Goal: Task Accomplishment & Management: Manage account settings

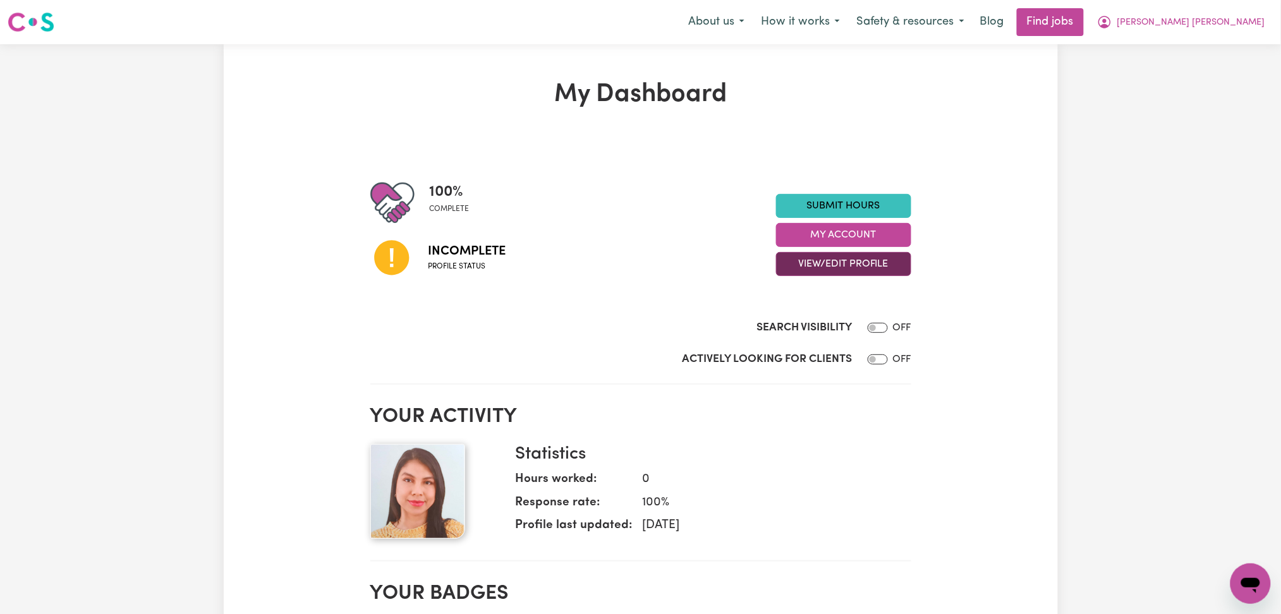
scroll to position [168, 0]
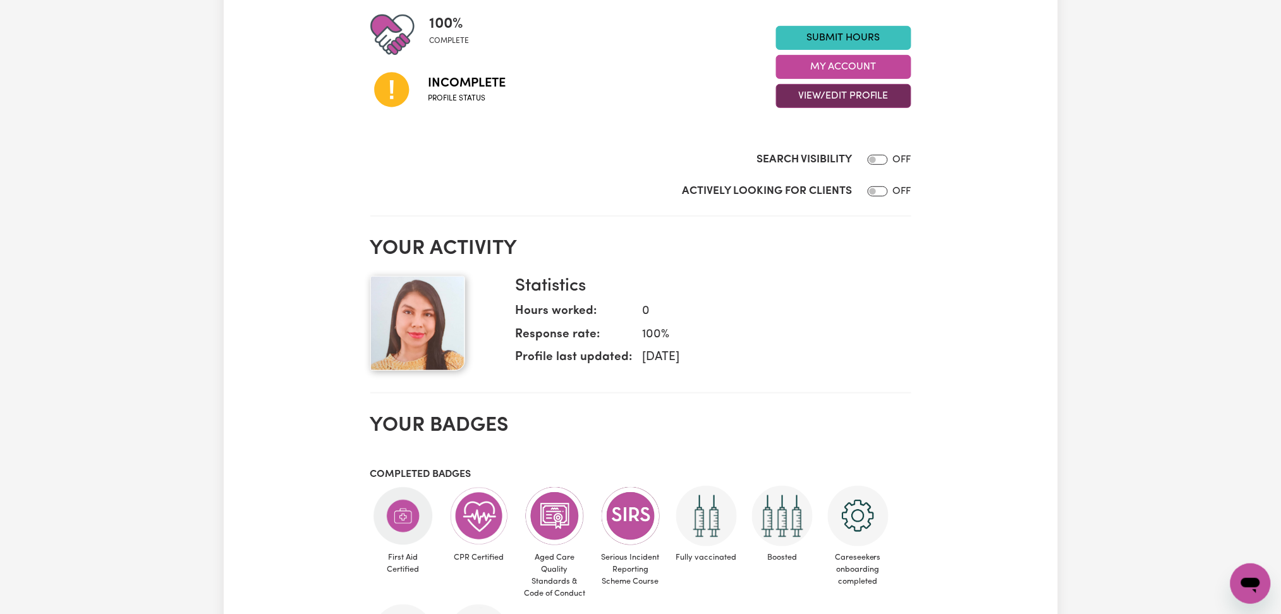
click at [833, 92] on button "View/Edit Profile" at bounding box center [843, 96] width 135 height 24
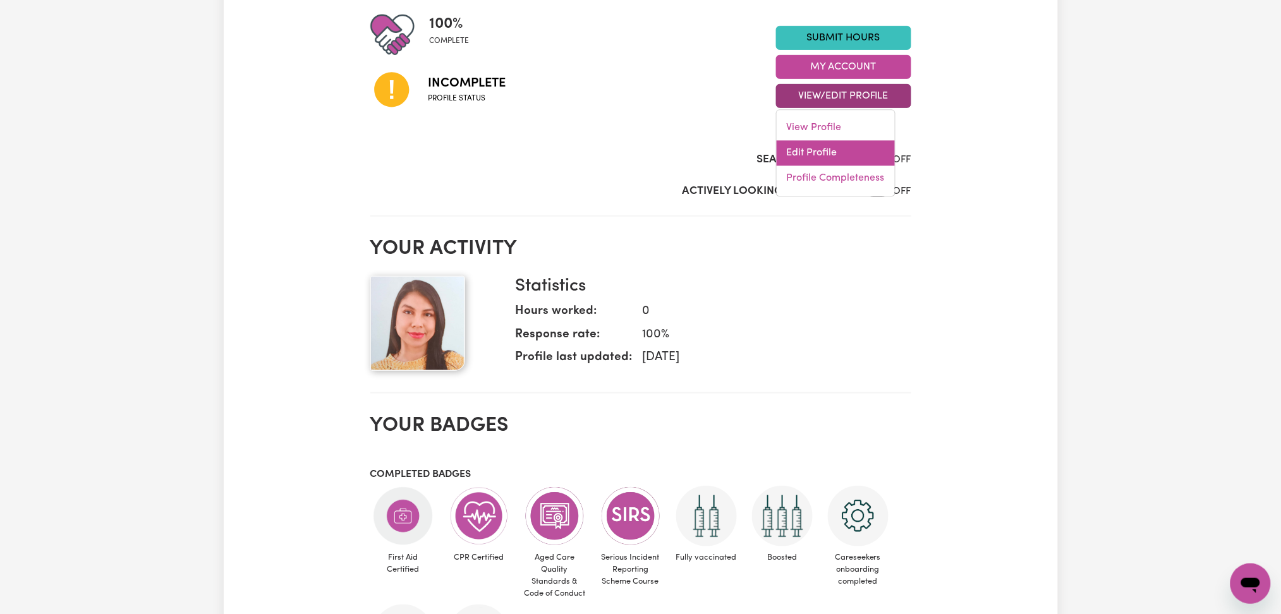
click at [801, 158] on link "Edit Profile" at bounding box center [836, 153] width 118 height 25
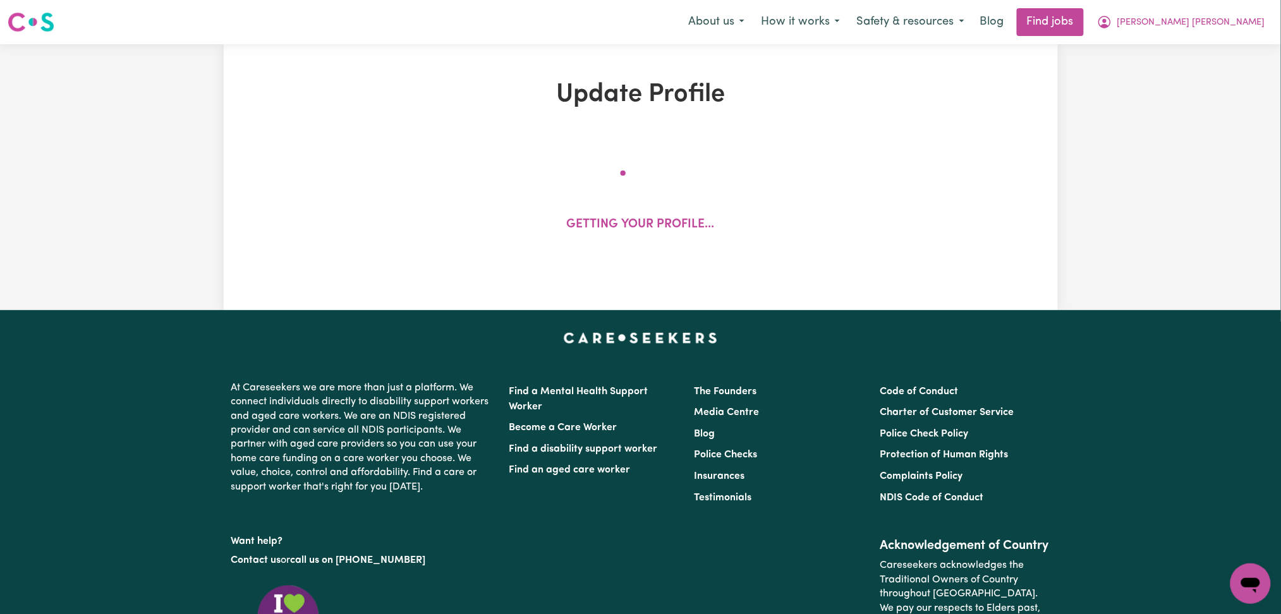
select select "[DEMOGRAPHIC_DATA]"
select select "Australian PR"
select select "Studying a healthcare related degree or qualification"
select select "45"
select select "50"
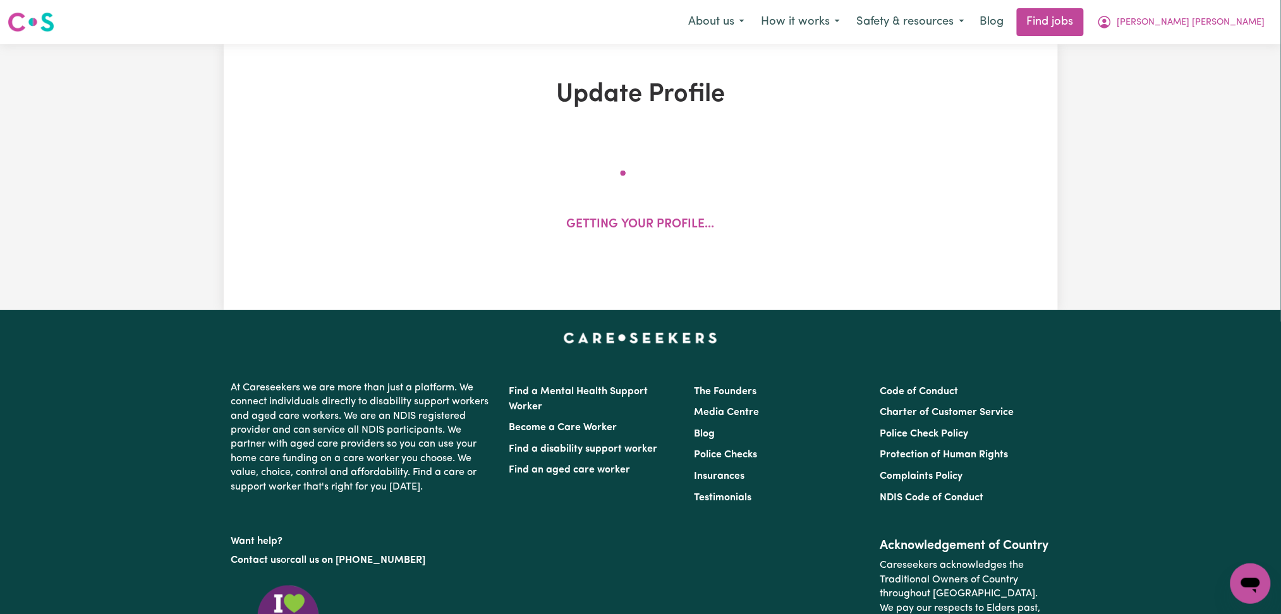
select select "60"
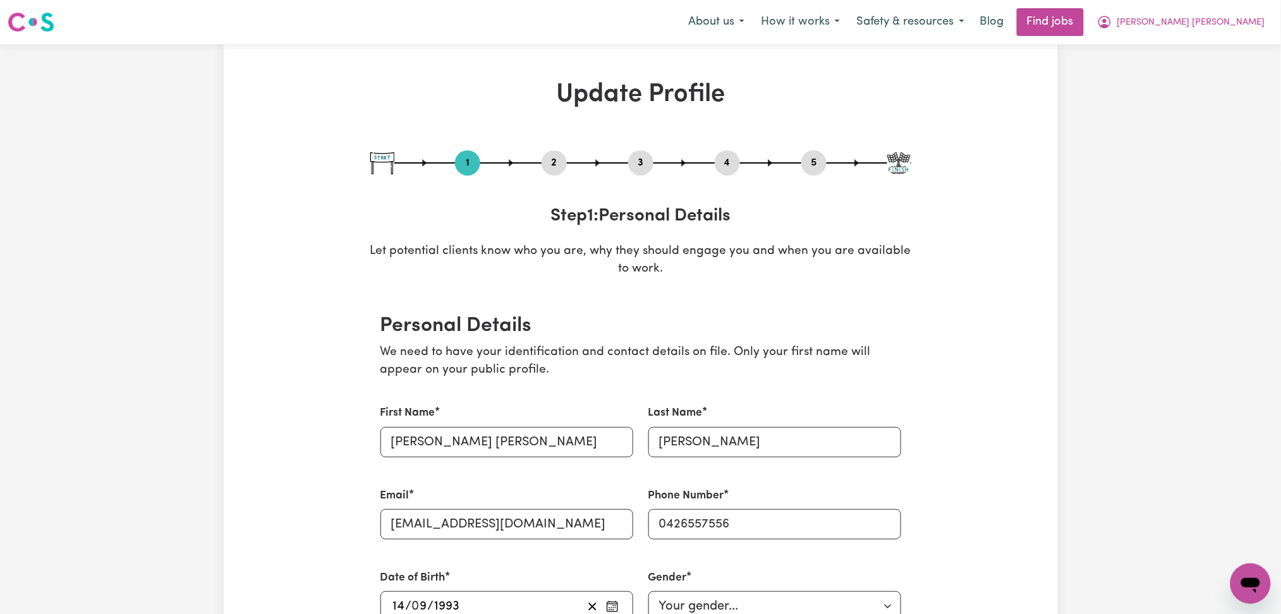
click at [813, 155] on button "5" at bounding box center [813, 163] width 25 height 16
select select "I am providing services privately on my own"
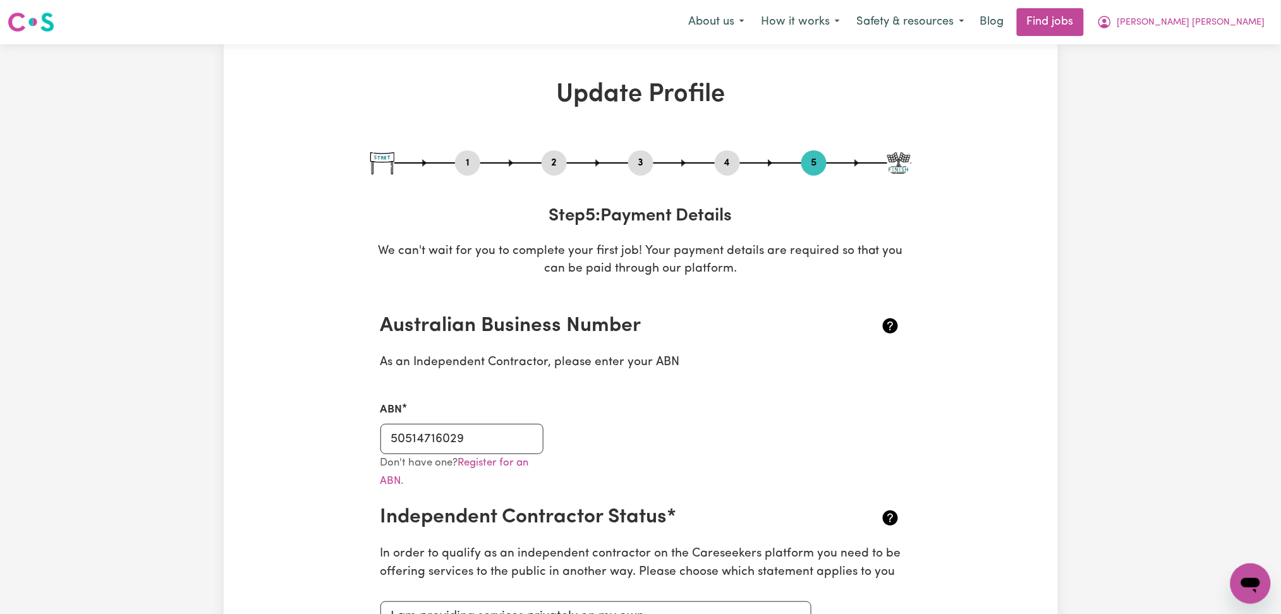
scroll to position [168, 0]
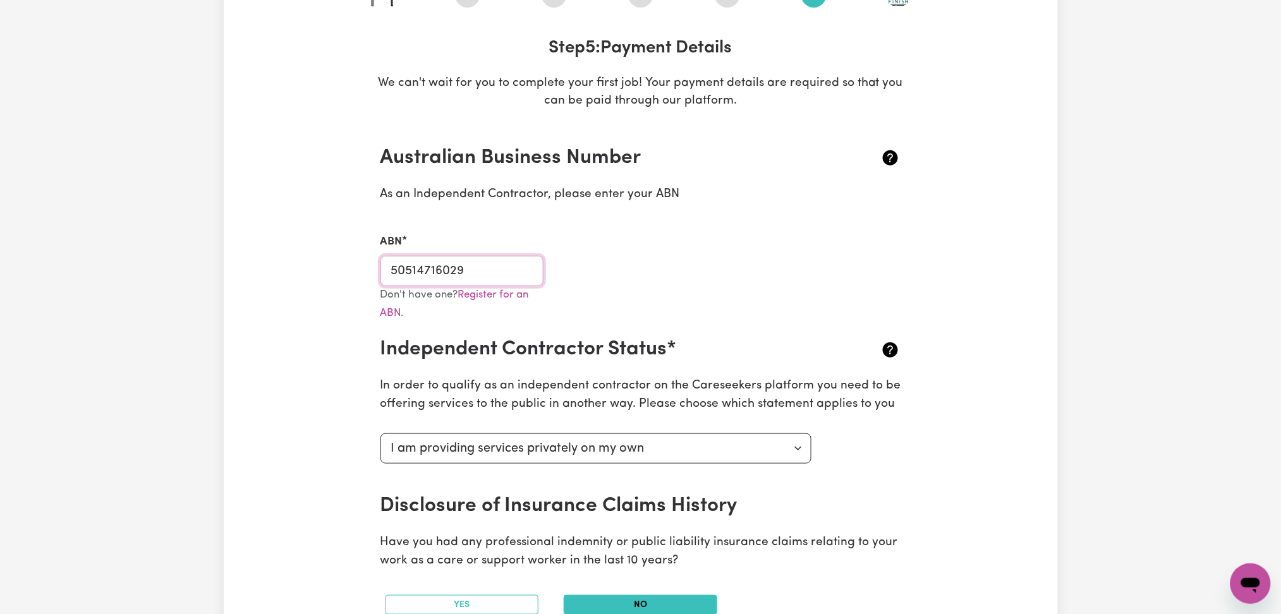
click at [482, 281] on input "50514716029" at bounding box center [462, 271] width 164 height 30
click at [931, 289] on div "Update Profile 1 2 3 4 5 Step 5 : Payment Details We can't wait for you to comp…" at bounding box center [641, 532] width 834 height 1240
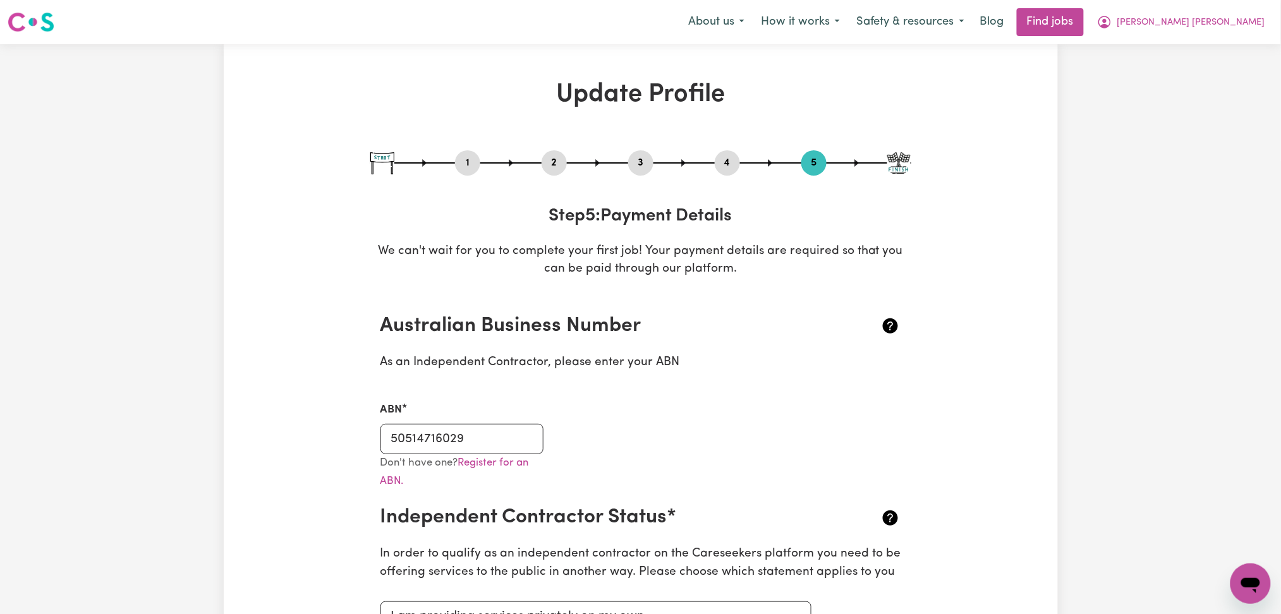
click at [466, 160] on button "1" at bounding box center [467, 163] width 25 height 16
select select "[DEMOGRAPHIC_DATA]"
select select "Australian PR"
select select "Studying a healthcare related degree or qualification"
select select "45"
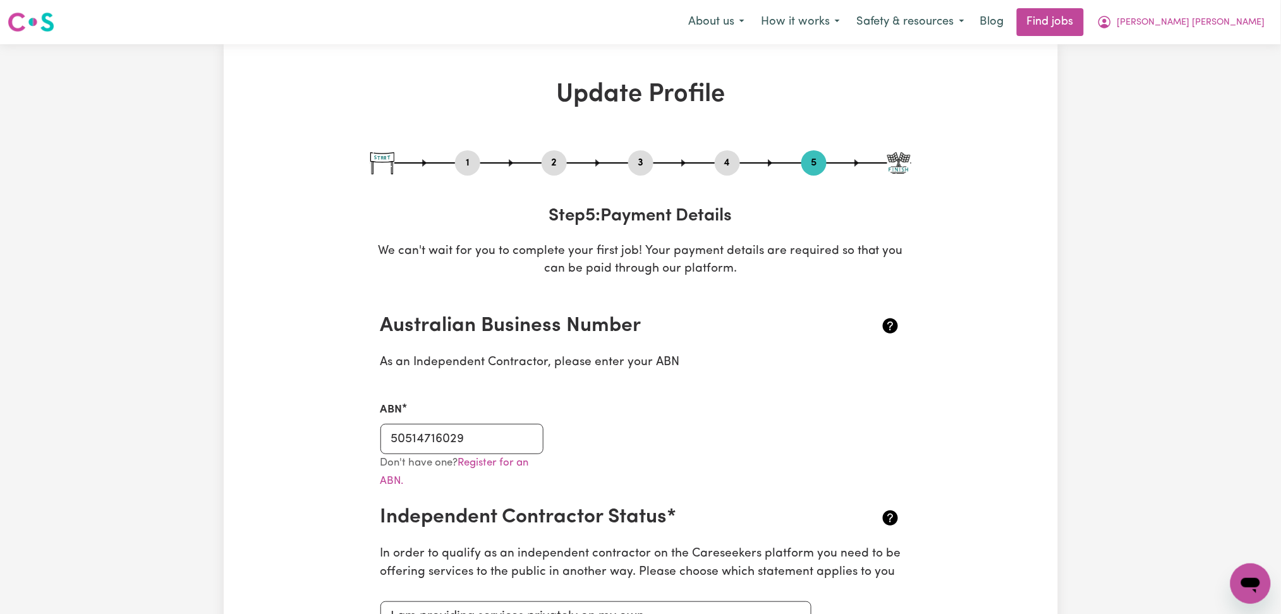
select select "50"
select select "60"
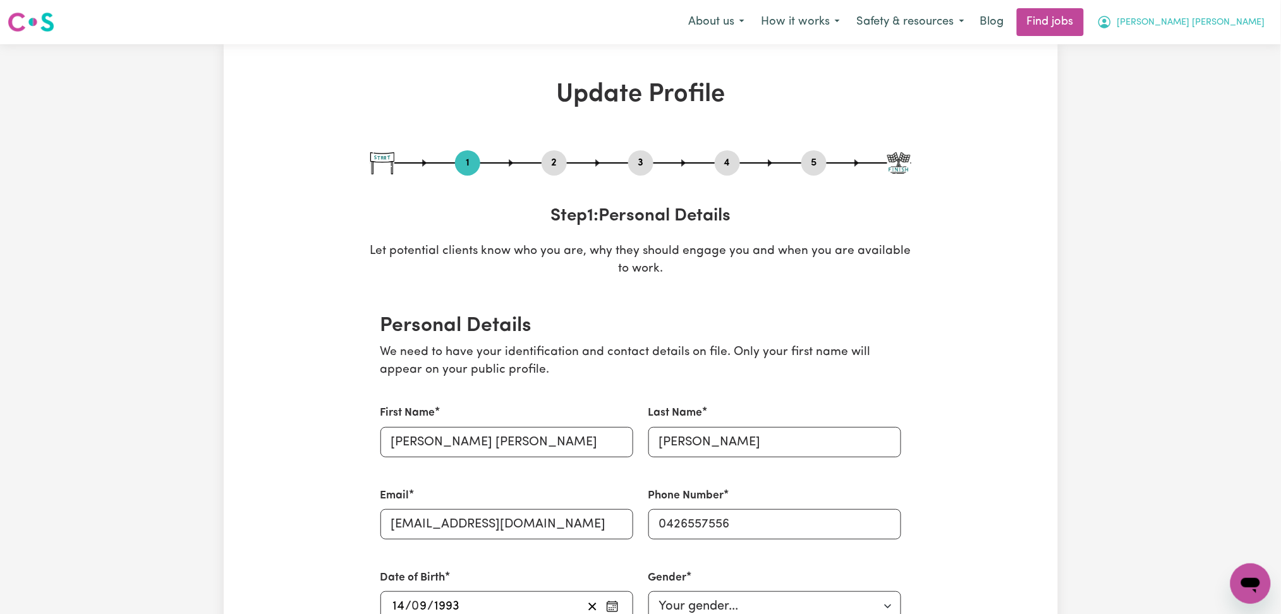
click at [1235, 24] on span "[PERSON_NAME] [PERSON_NAME]" at bounding box center [1191, 23] width 148 height 14
click at [1204, 87] on link "Logout" at bounding box center [1223, 97] width 100 height 24
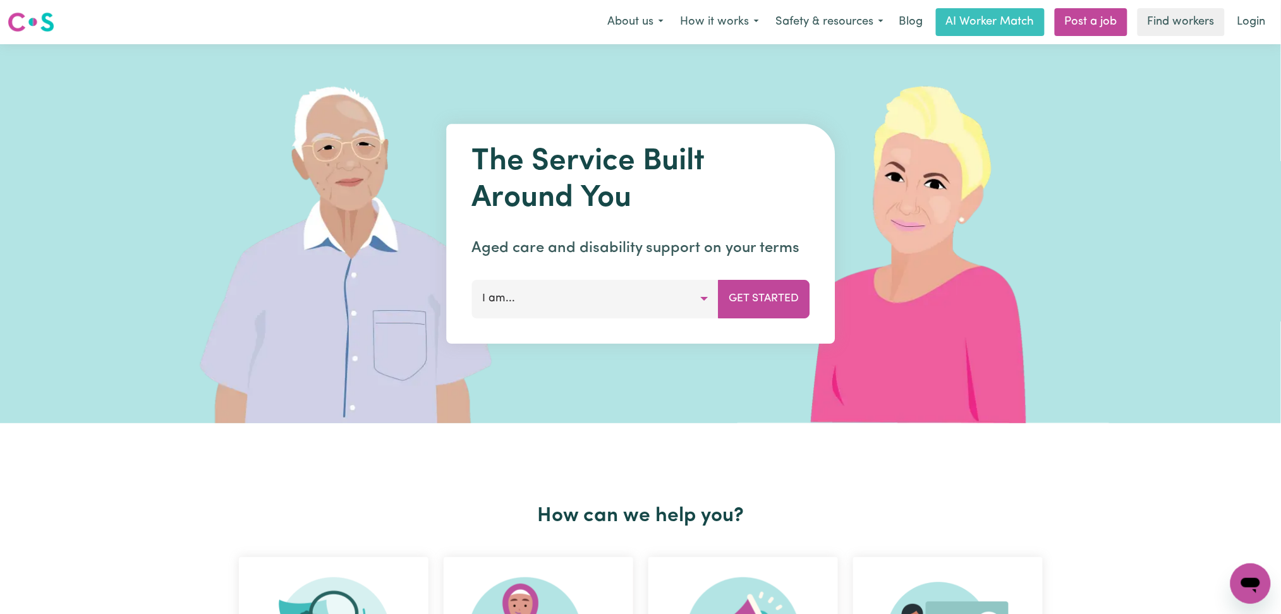
click at [1250, 23] on link "Login" at bounding box center [1252, 22] width 44 height 28
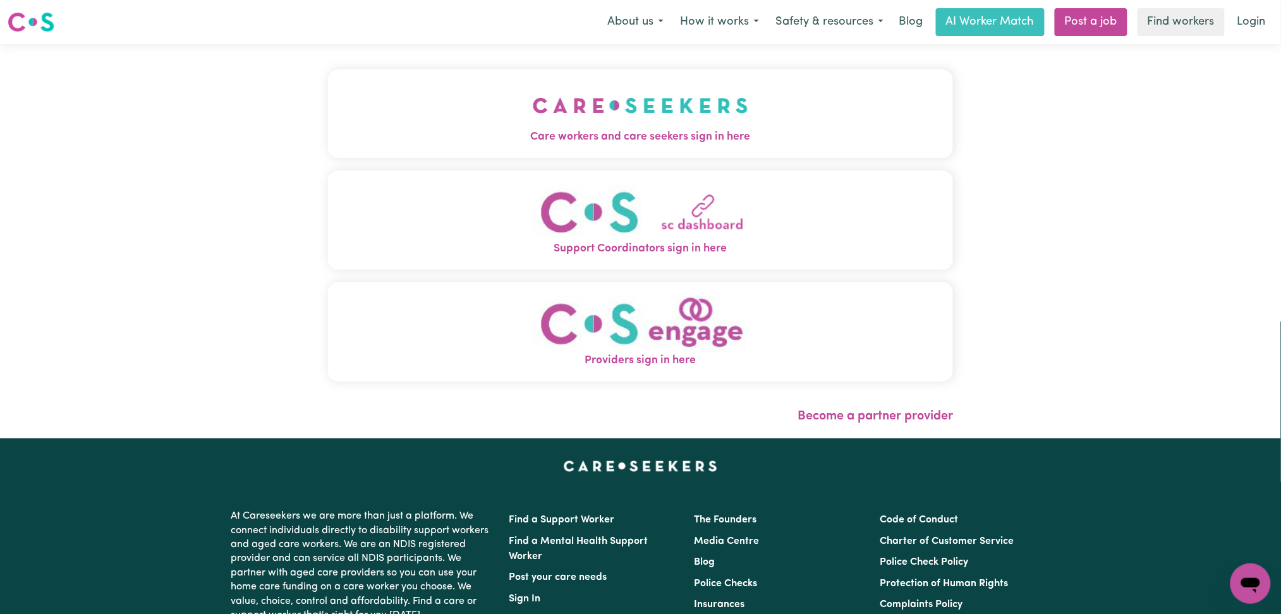
click at [464, 84] on button "Care workers and care seekers sign in here" at bounding box center [641, 114] width 626 height 88
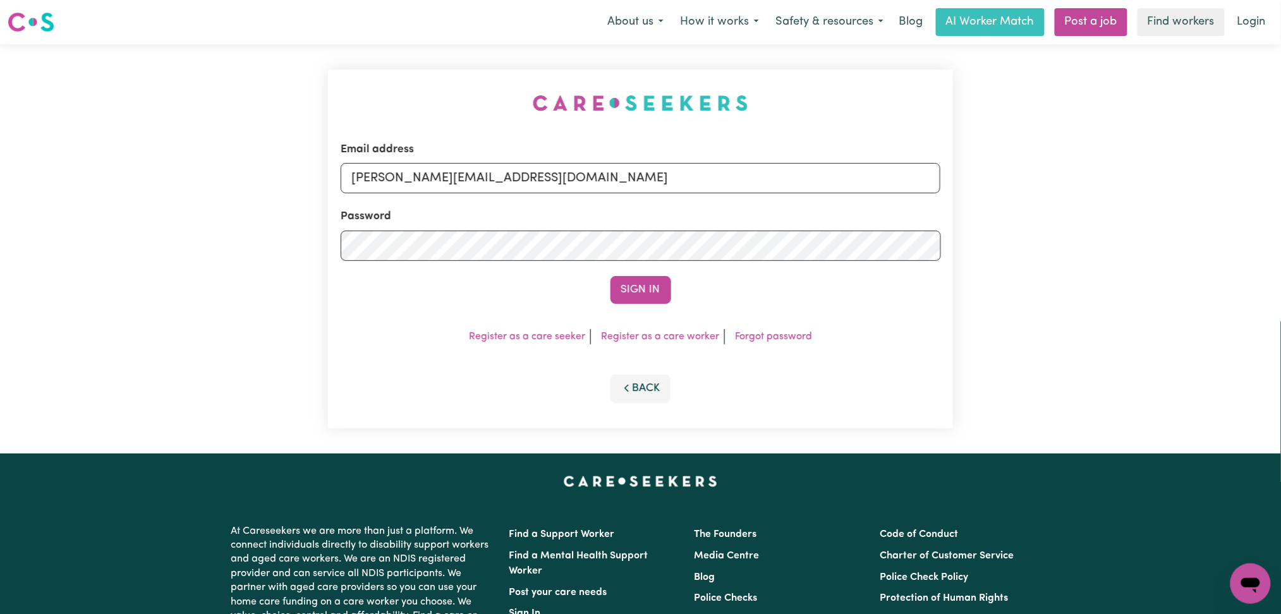
click at [464, 201] on form "Email address [PERSON_NAME][EMAIL_ADDRESS][DOMAIN_NAME] Password Sign In" at bounding box center [641, 223] width 600 height 162
click at [468, 173] on input "[PERSON_NAME][EMAIL_ADDRESS][DOMAIN_NAME]" at bounding box center [641, 178] width 600 height 30
drag, startPoint x: 418, startPoint y: 174, endPoint x: 860, endPoint y: 227, distance: 444.3
click at [879, 223] on form "Email address Superuser~[EMAIL_ADDRESS][DOMAIN_NAME] Password Sign In" at bounding box center [641, 223] width 600 height 162
type input "Superuser~[EMAIL_ADDRESS][DOMAIN_NAME]"
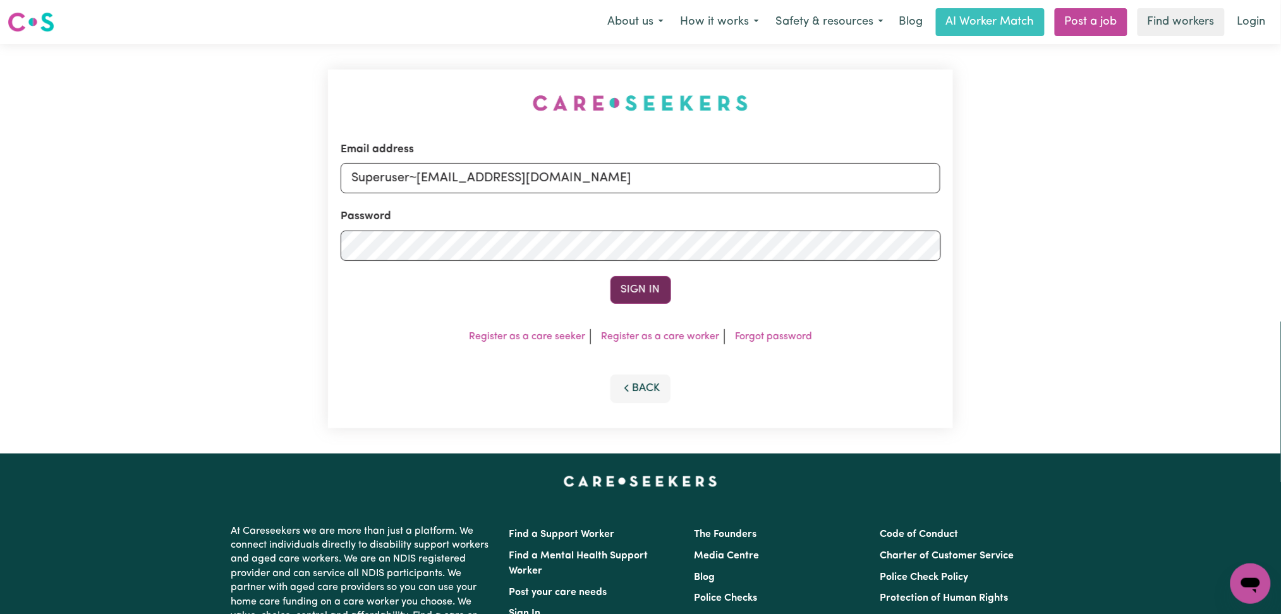
click at [649, 283] on button "Sign In" at bounding box center [641, 290] width 61 height 28
